Goal: Navigation & Orientation: Understand site structure

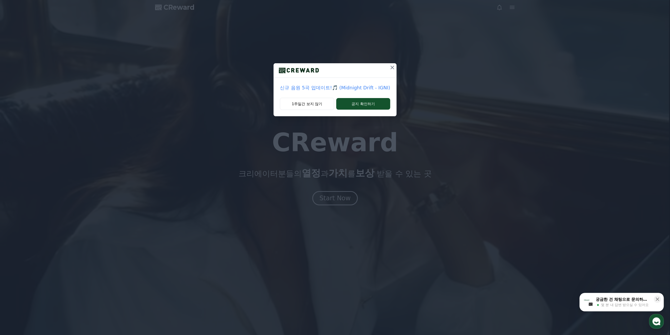
click at [391, 69] on icon at bounding box center [392, 67] width 6 height 6
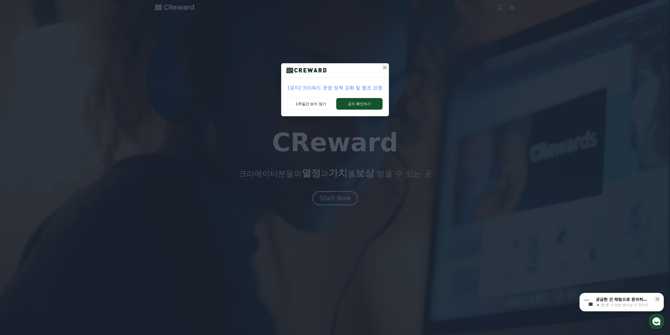
click at [385, 67] on icon at bounding box center [385, 68] width 4 height 4
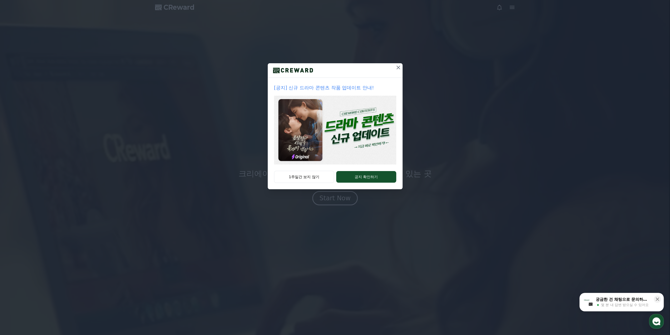
click at [395, 67] on icon at bounding box center [398, 67] width 6 height 6
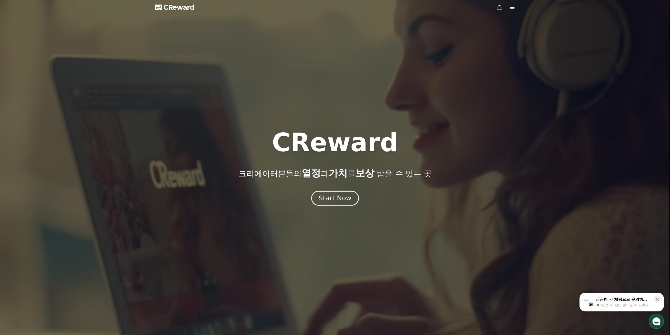
click at [337, 197] on div "Start Now" at bounding box center [335, 198] width 33 height 9
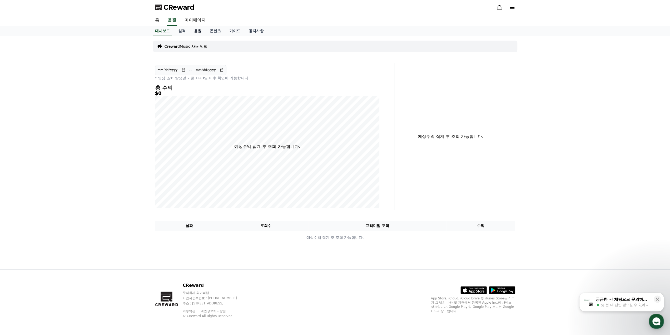
click at [193, 33] on link "음원" at bounding box center [198, 31] width 16 height 10
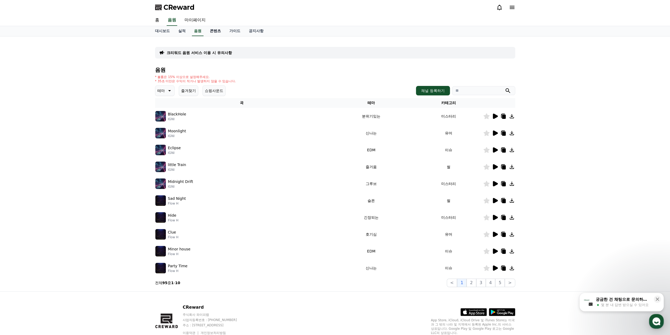
click at [218, 32] on link "콘텐츠" at bounding box center [215, 31] width 19 height 10
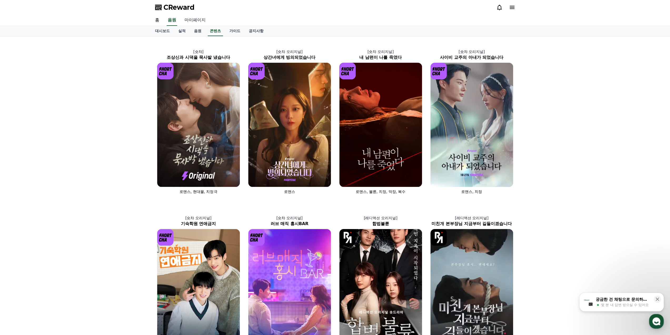
click at [200, 19] on link "마이페이지" at bounding box center [194, 20] width 29 height 11
select select "**********"
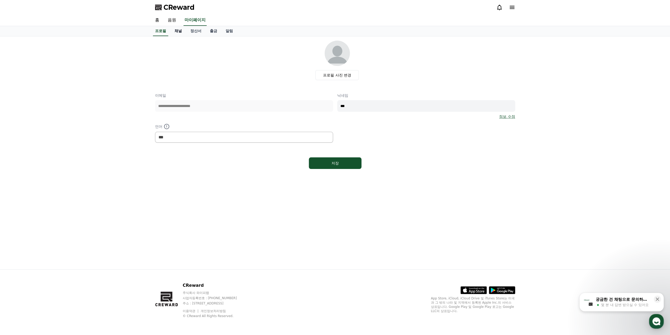
click at [183, 31] on link "채널" at bounding box center [178, 31] width 16 height 10
